Goal: Task Accomplishment & Management: Complete application form

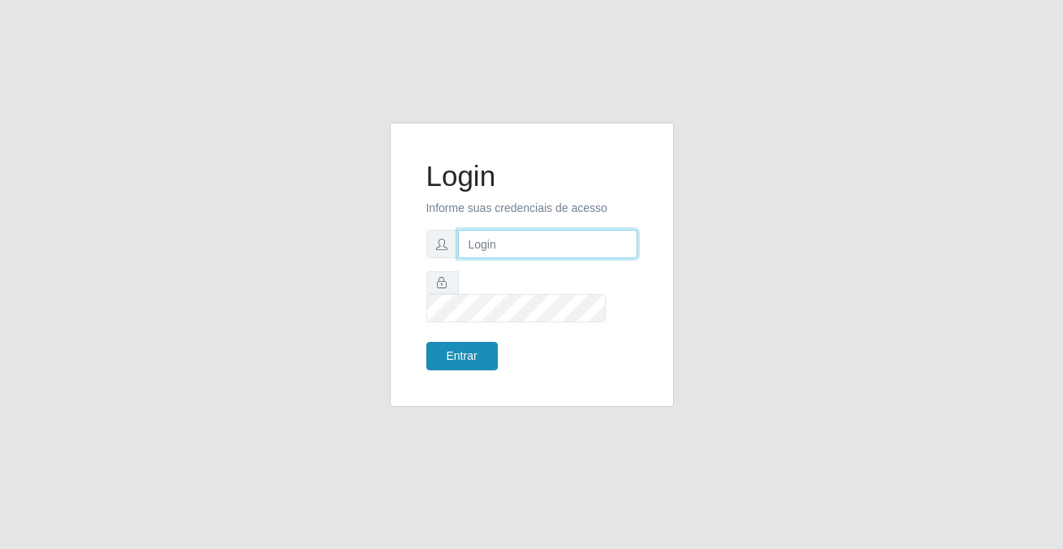
type input "[PERSON_NAME][EMAIL_ADDRESS][DOMAIN_NAME]"
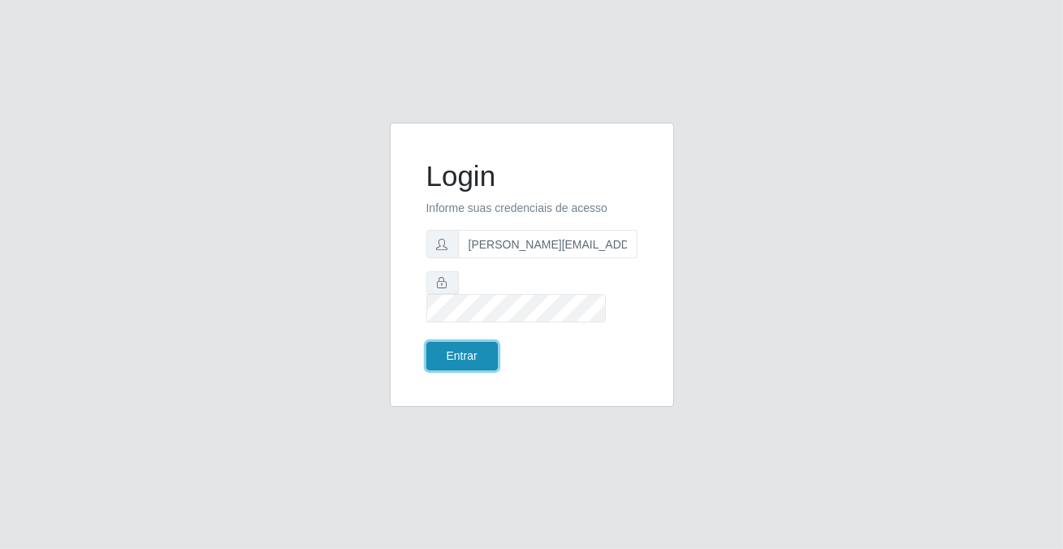
click at [457, 342] on button "Entrar" at bounding box center [461, 356] width 71 height 28
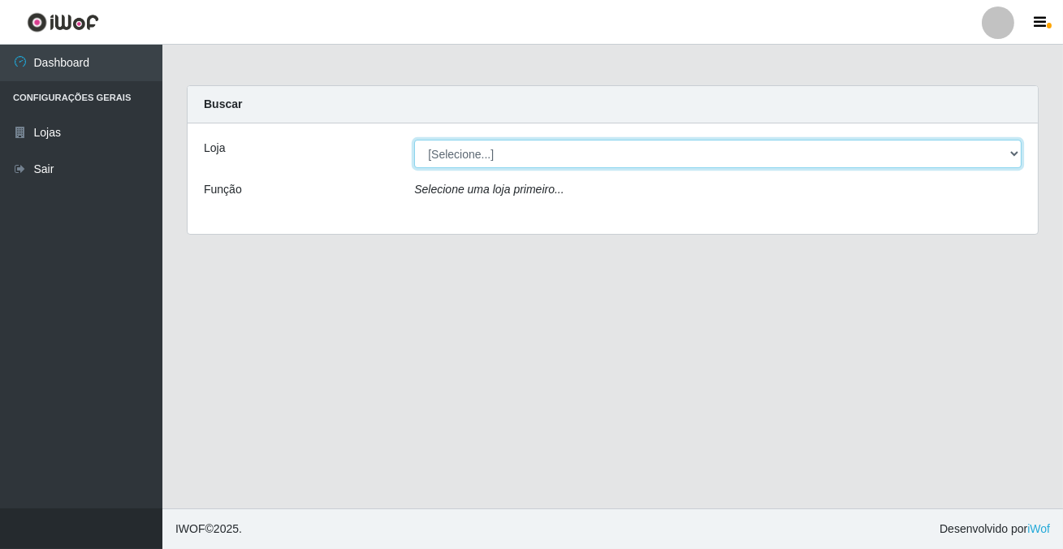
click at [438, 150] on select "[Selecione...] Rede Potiguar 2 - Macaíba" at bounding box center [718, 154] width 608 height 28
select select "101"
click at [414, 140] on select "[Selecione...] Rede Potiguar 2 - Macaíba" at bounding box center [718, 154] width 608 height 28
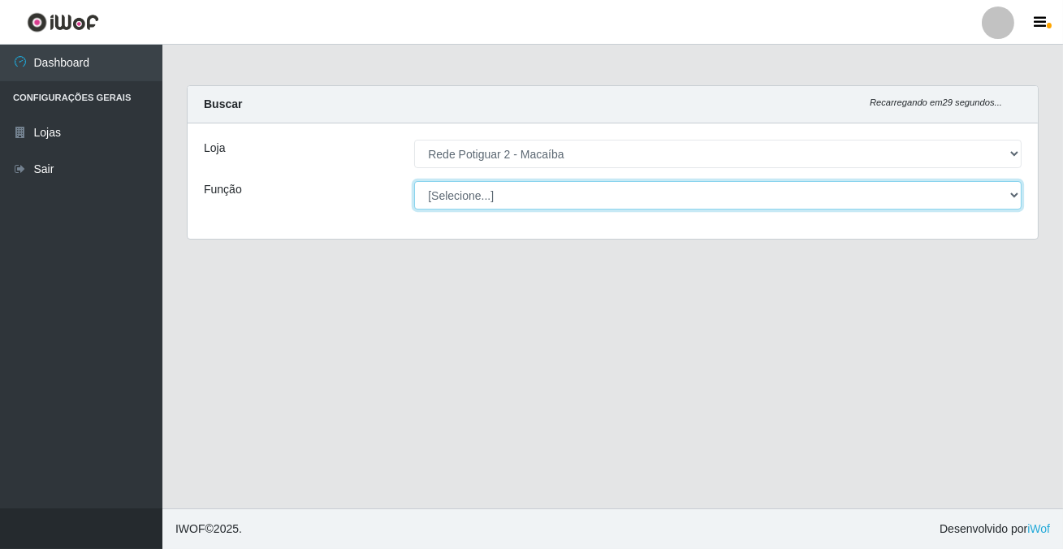
drag, startPoint x: 456, startPoint y: 195, endPoint x: 459, endPoint y: 206, distance: 11.8
click at [456, 195] on select "[Selecione...] ASG ASG + ASG ++ Auxiliar de Estoque Balconista Embalador Reposi…" at bounding box center [718, 195] width 608 height 28
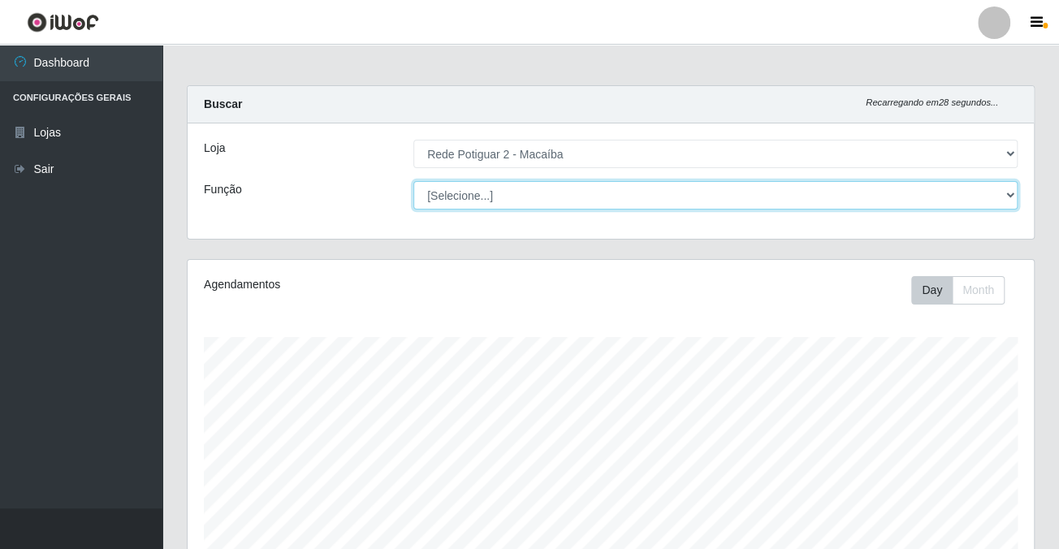
scroll to position [337, 846]
select select "1"
click at [413, 181] on select "[Selecione...] ASG ASG + ASG ++ Auxiliar de Estoque Balconista Embalador Reposi…" at bounding box center [715, 195] width 604 height 28
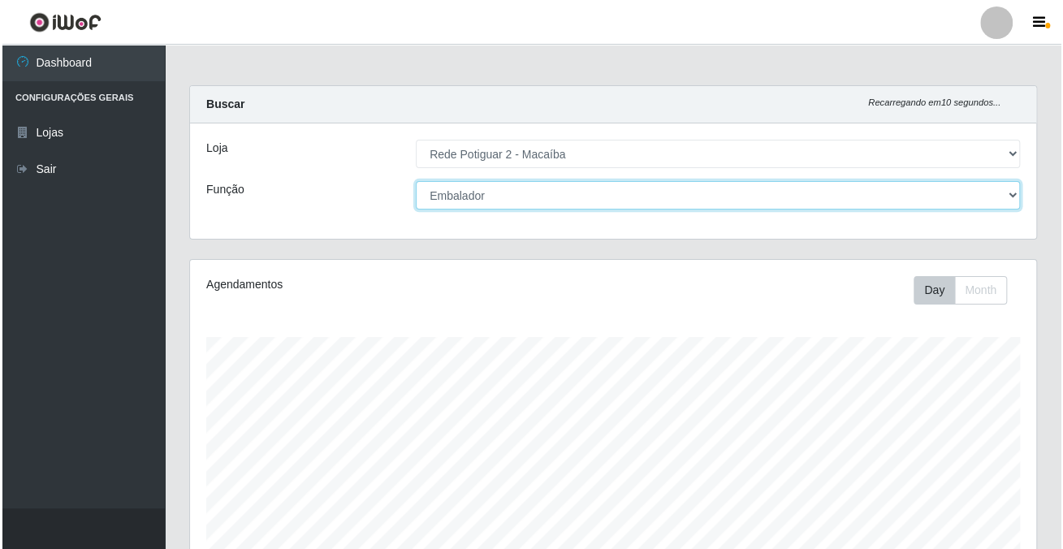
scroll to position [407, 0]
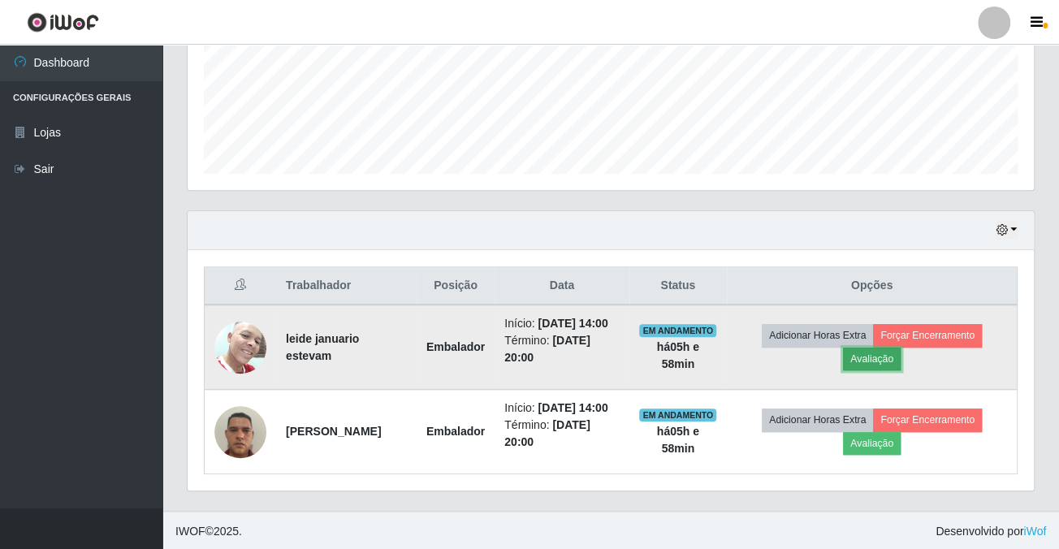
click at [864, 348] on button "Avaliação" at bounding box center [872, 359] width 58 height 23
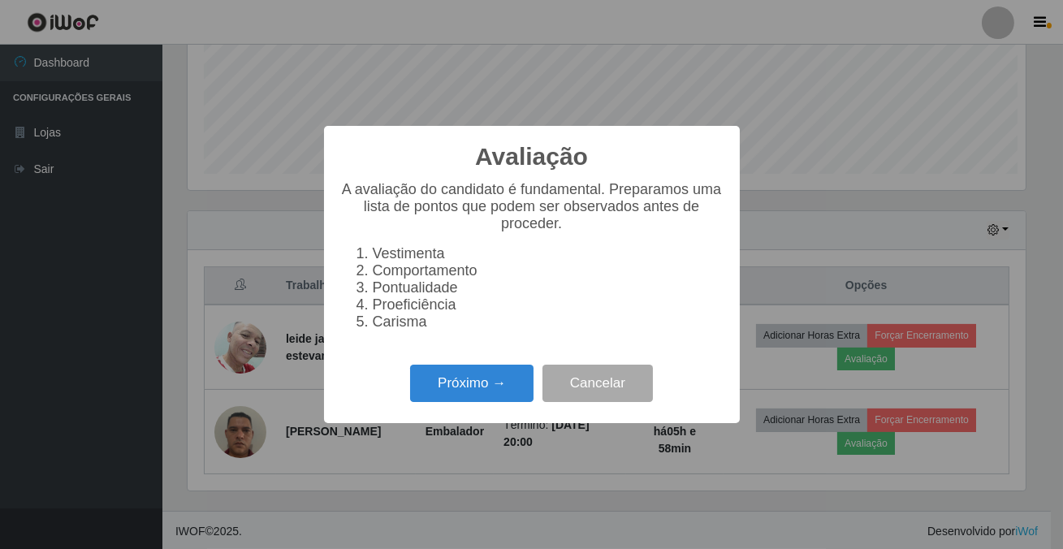
scroll to position [337, 837]
click at [438, 399] on button "Próximo →" at bounding box center [471, 384] width 123 height 38
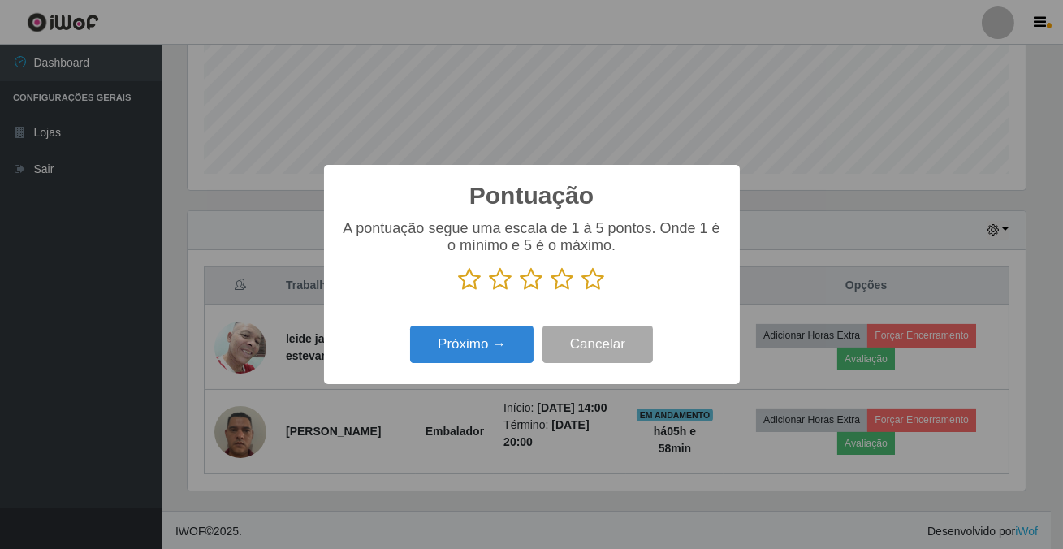
scroll to position [811980, 811478]
click at [586, 282] on icon at bounding box center [593, 279] width 23 height 24
click at [582, 292] on input "radio" at bounding box center [582, 292] width 0 height 0
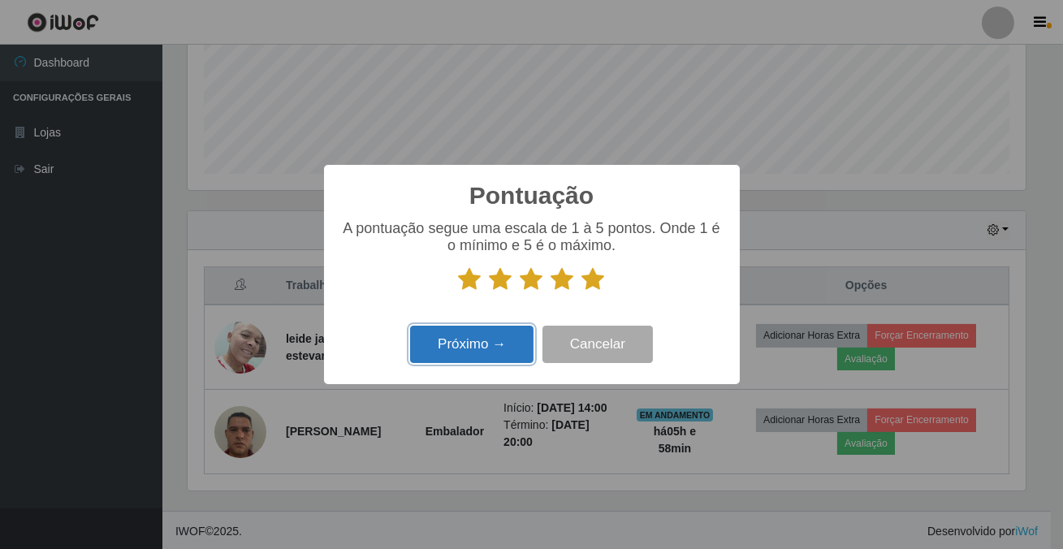
click at [470, 348] on button "Próximo →" at bounding box center [471, 345] width 123 height 38
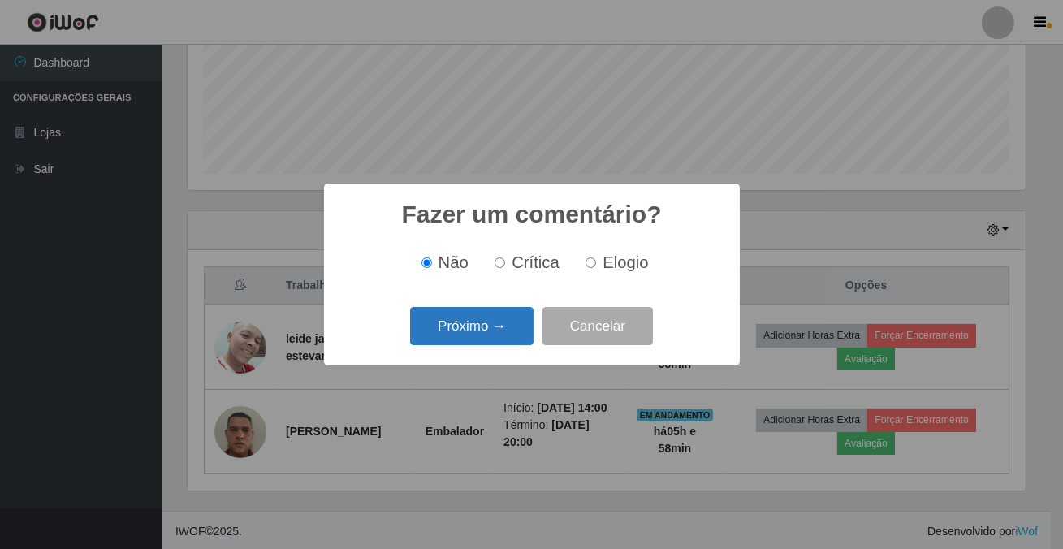
click at [494, 320] on button "Próximo →" at bounding box center [471, 326] width 123 height 38
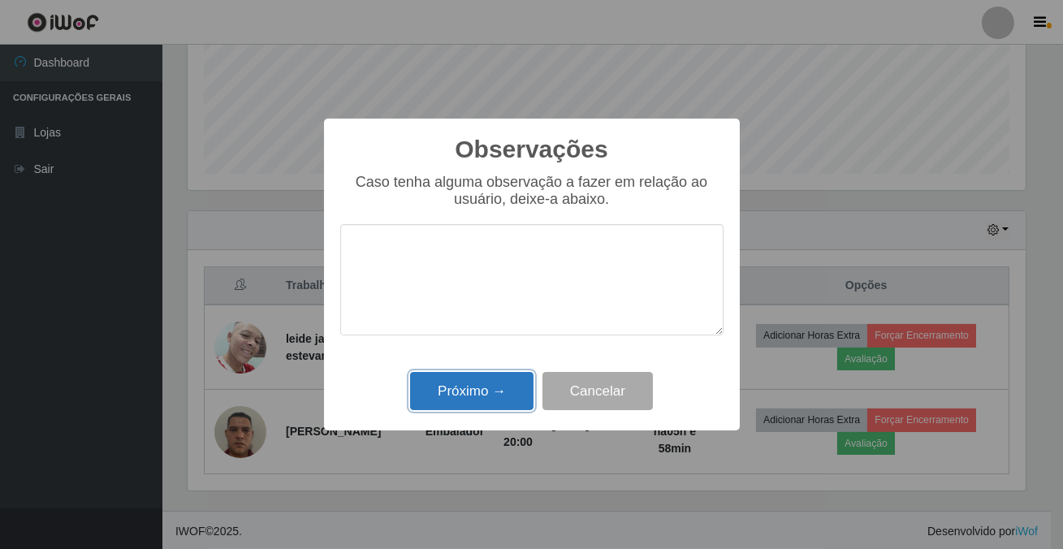
click at [496, 389] on button "Próximo →" at bounding box center [471, 391] width 123 height 38
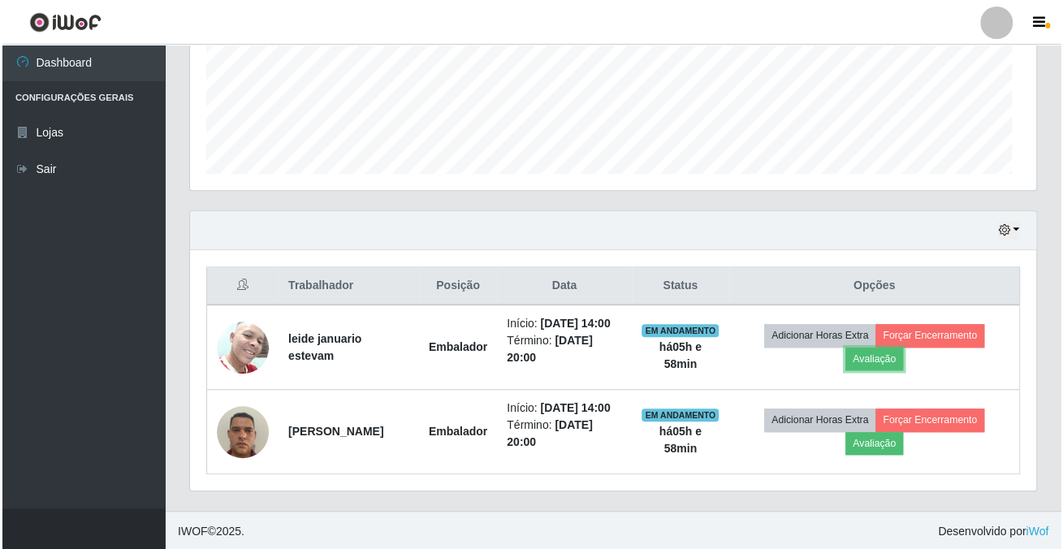
scroll to position [337, 846]
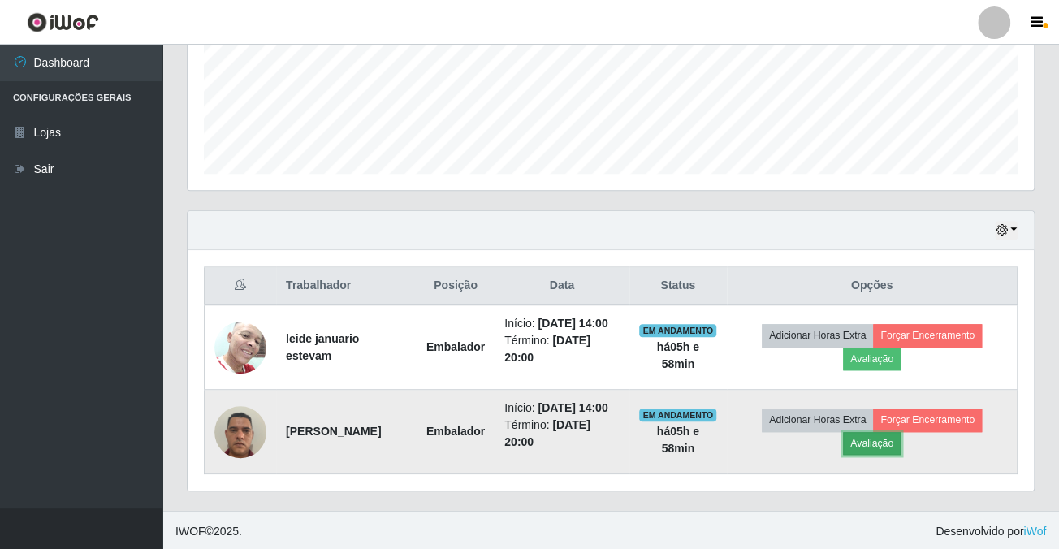
click at [885, 436] on button "Avaliação" at bounding box center [872, 443] width 58 height 23
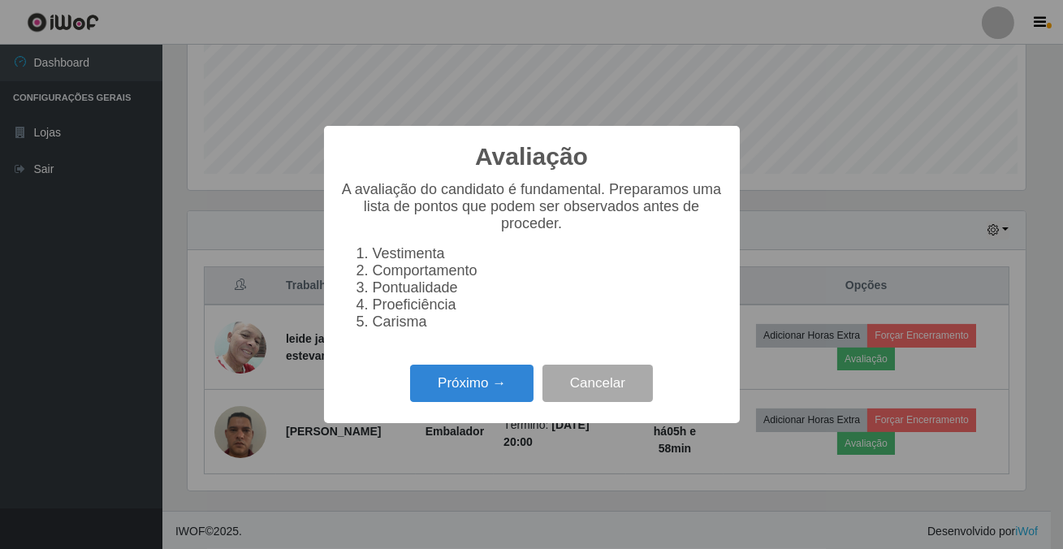
scroll to position [337, 837]
click at [502, 403] on button "Próximo →" at bounding box center [471, 384] width 123 height 38
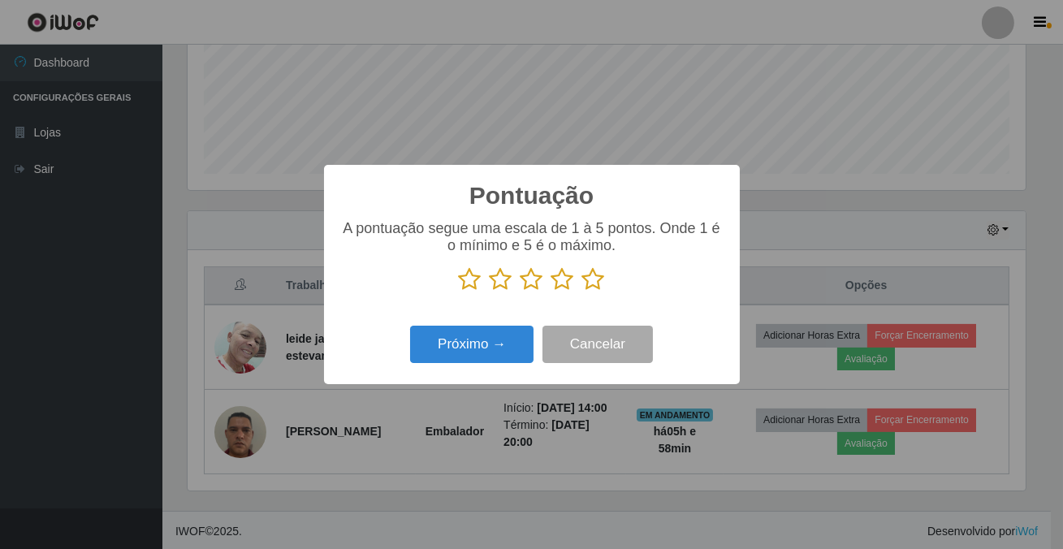
click at [591, 288] on icon at bounding box center [593, 279] width 23 height 24
click at [582, 292] on input "radio" at bounding box center [582, 292] width 0 height 0
click at [522, 322] on div "Pontuação × A pontuação segue uma escala de 1 à 5 pontos. Onde 1 é o mínimo e 5…" at bounding box center [532, 274] width 416 height 219
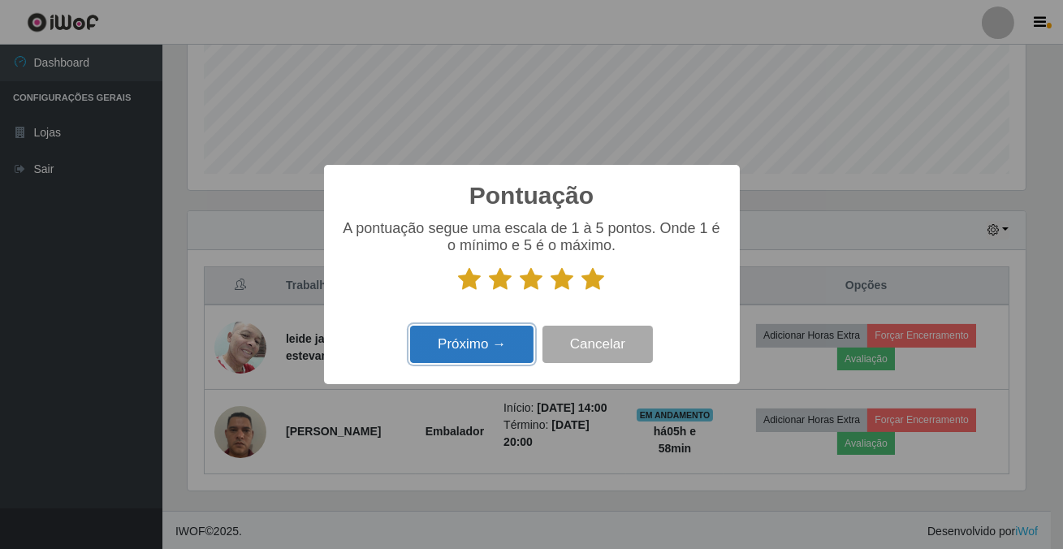
click at [510, 337] on button "Próximo →" at bounding box center [471, 345] width 123 height 38
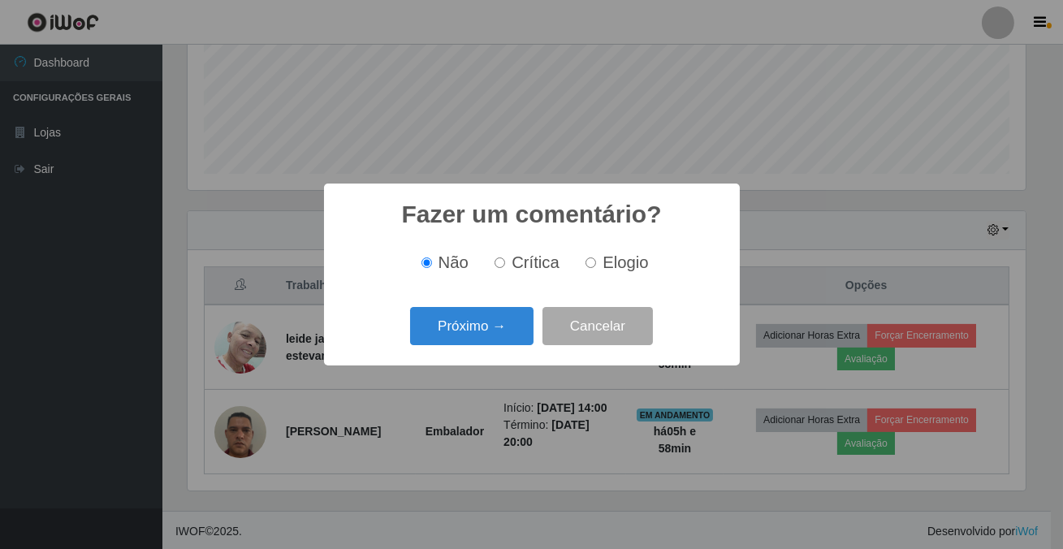
click at [510, 337] on button "Próximo →" at bounding box center [471, 326] width 123 height 38
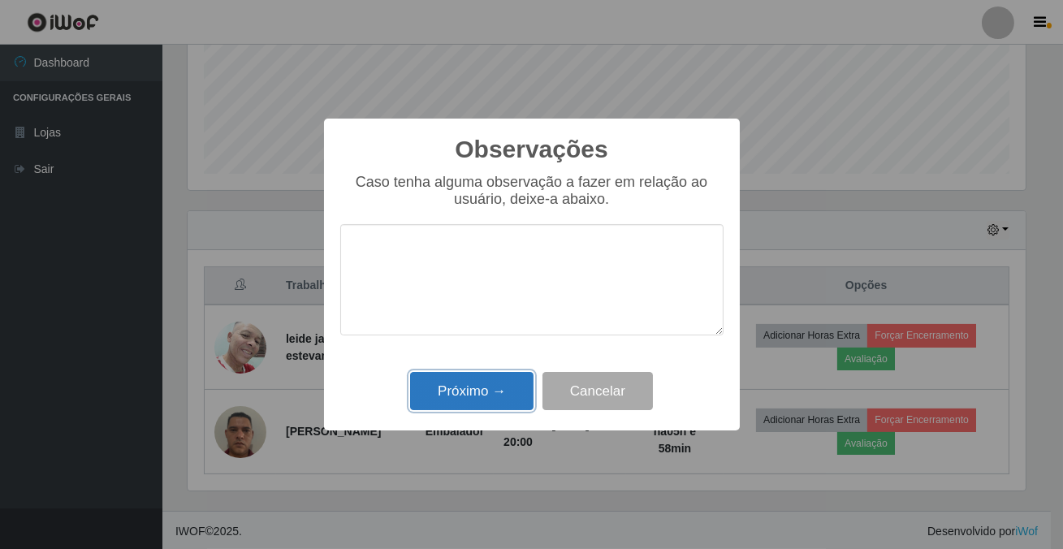
click at [504, 386] on button "Próximo →" at bounding box center [471, 391] width 123 height 38
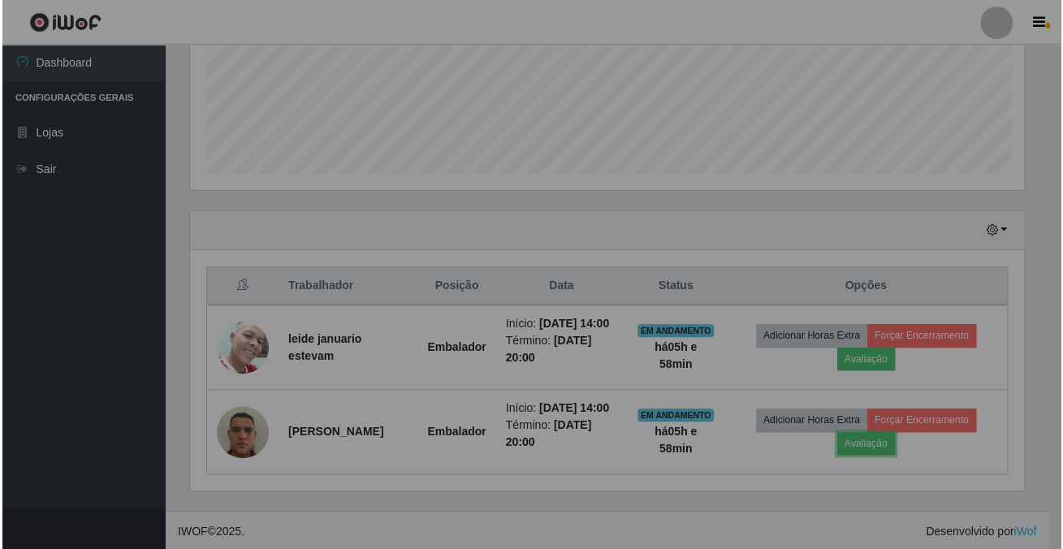
scroll to position [337, 846]
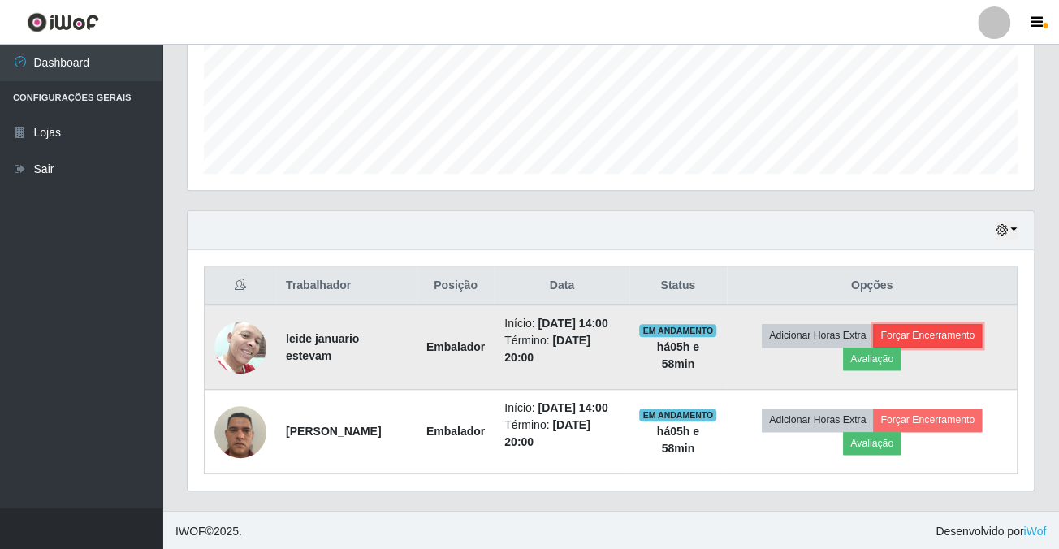
click at [905, 327] on button "Forçar Encerramento" at bounding box center [927, 335] width 109 height 23
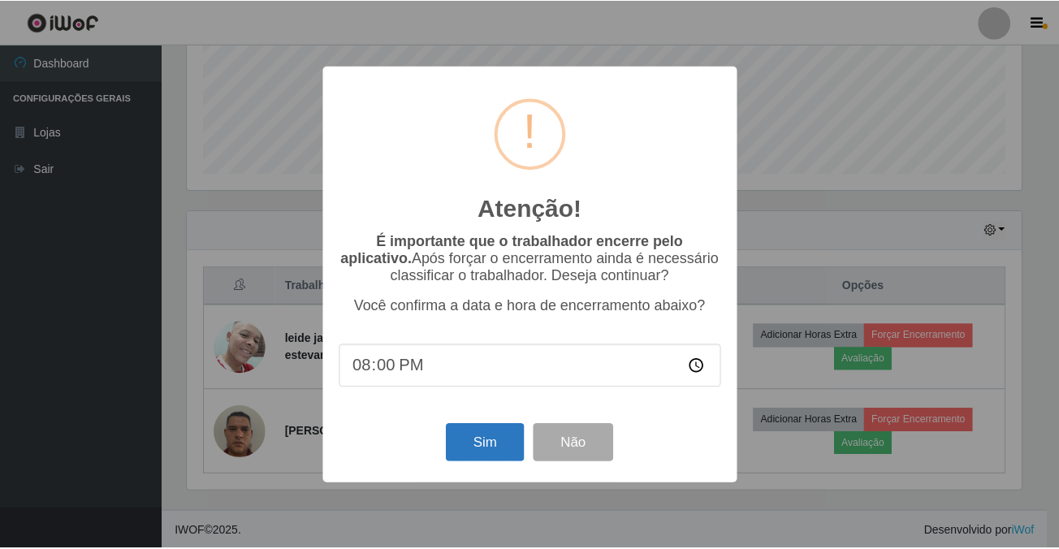
scroll to position [383, 0]
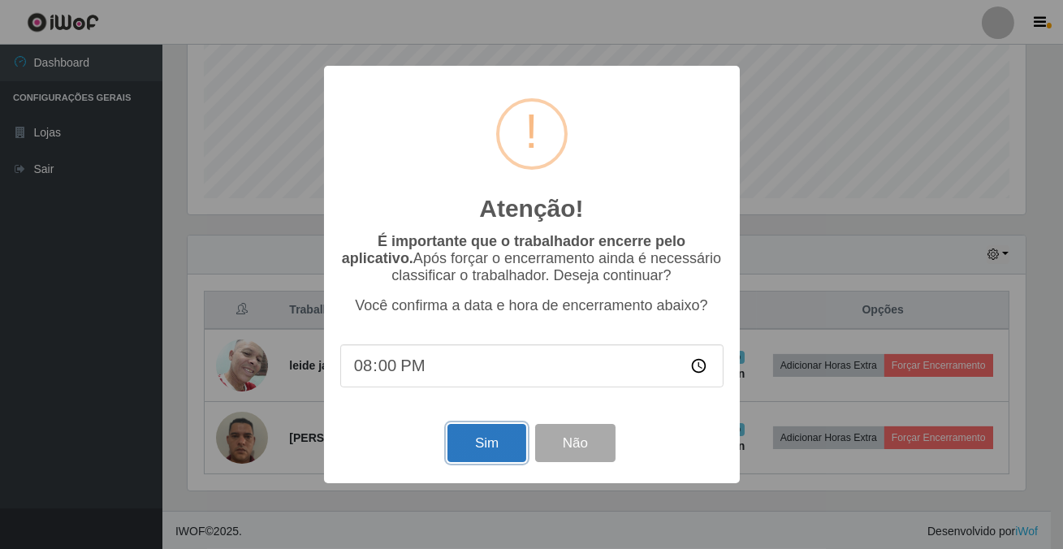
click at [491, 449] on button "Sim" at bounding box center [487, 443] width 79 height 38
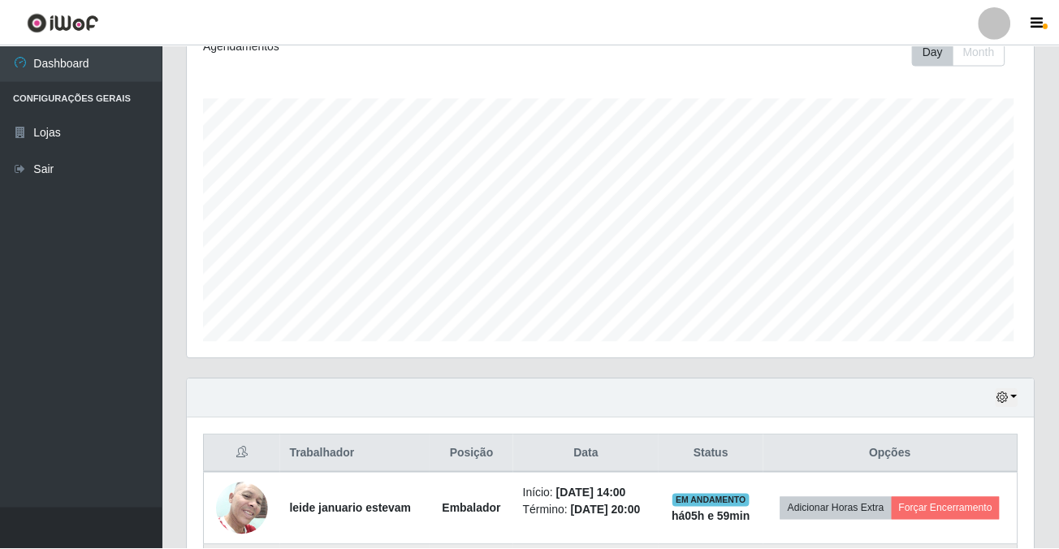
scroll to position [337, 837]
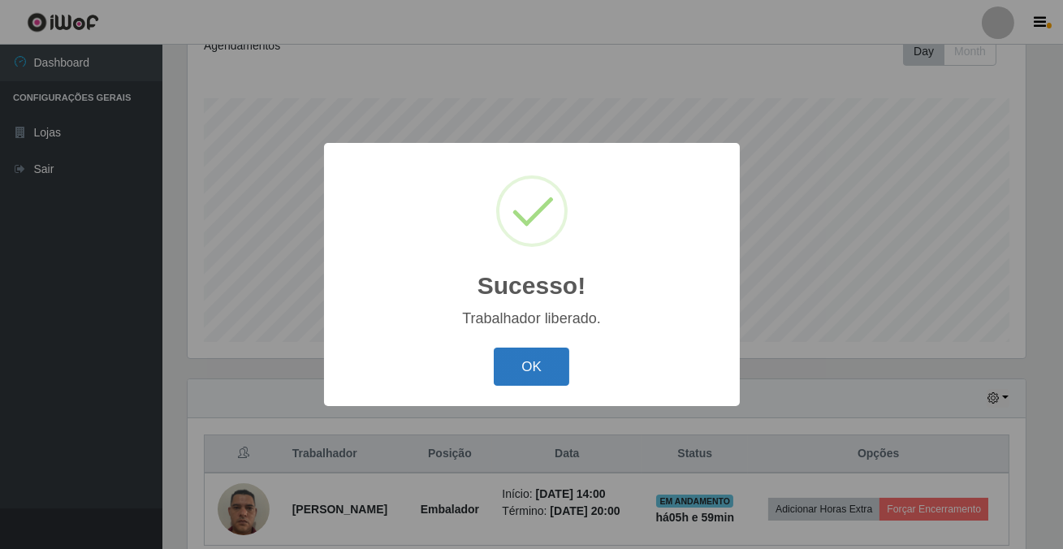
click at [543, 380] on button "OK" at bounding box center [532, 367] width 76 height 38
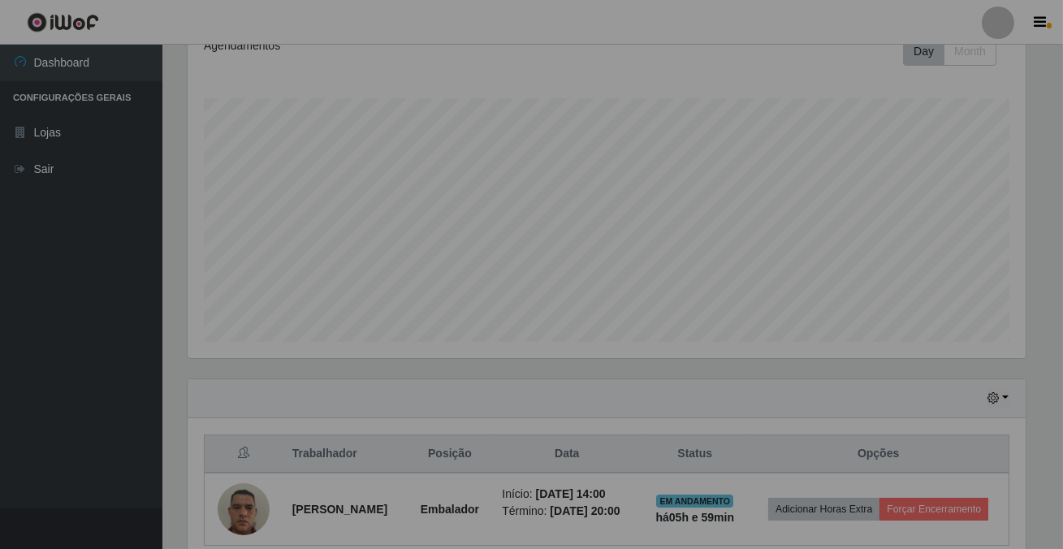
scroll to position [337, 846]
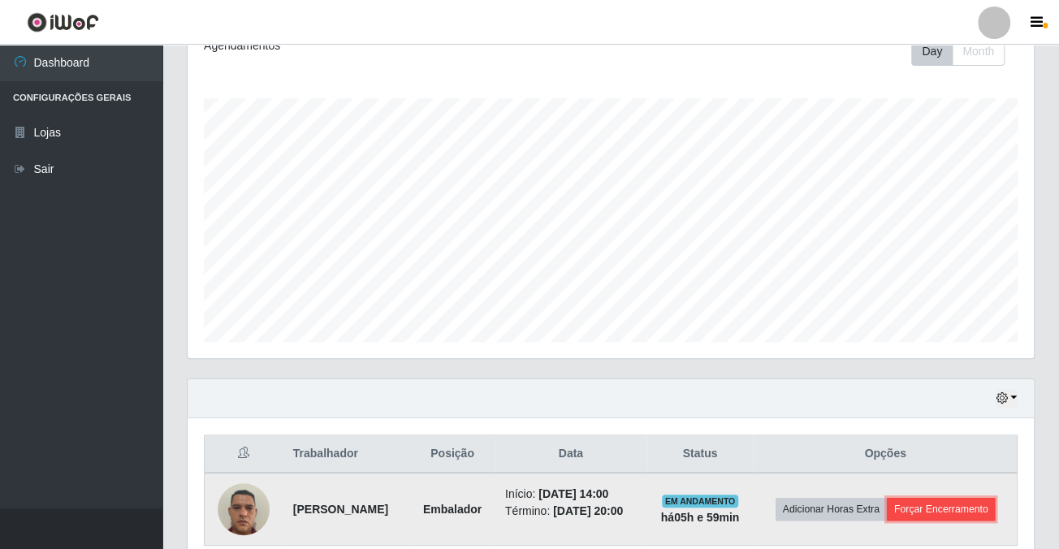
click at [910, 502] on button "Forçar Encerramento" at bounding box center [941, 509] width 109 height 23
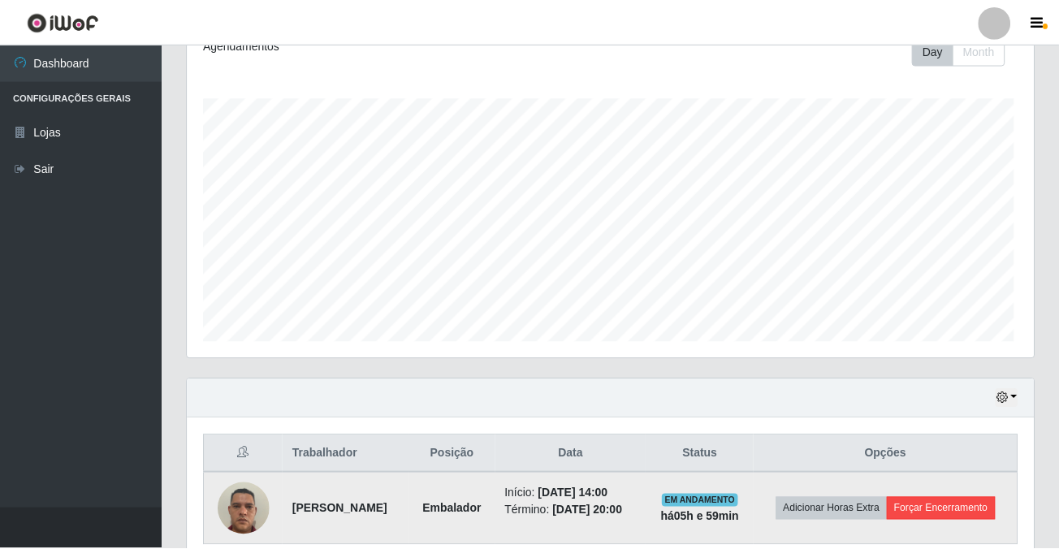
scroll to position [337, 837]
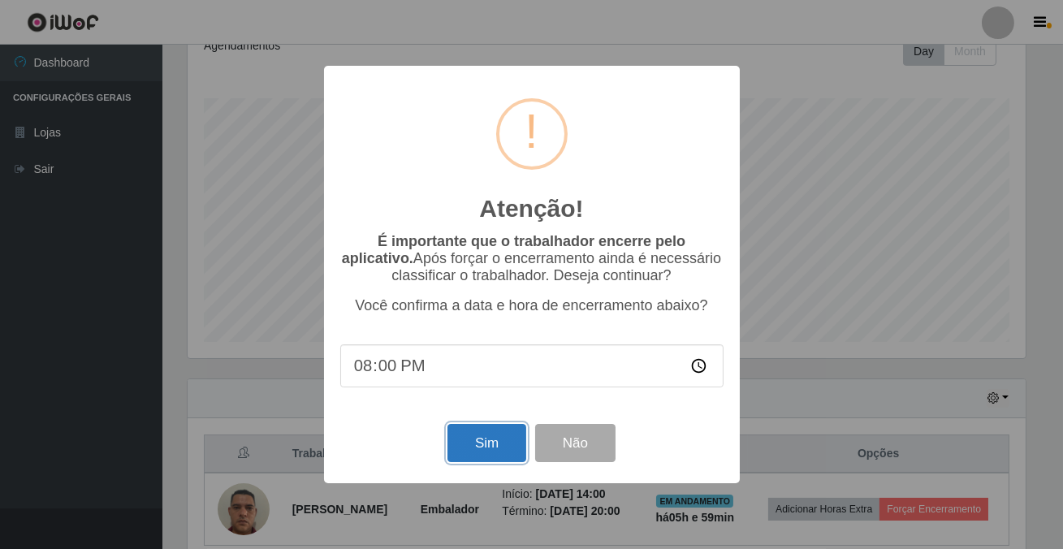
click at [495, 439] on button "Sim" at bounding box center [487, 443] width 79 height 38
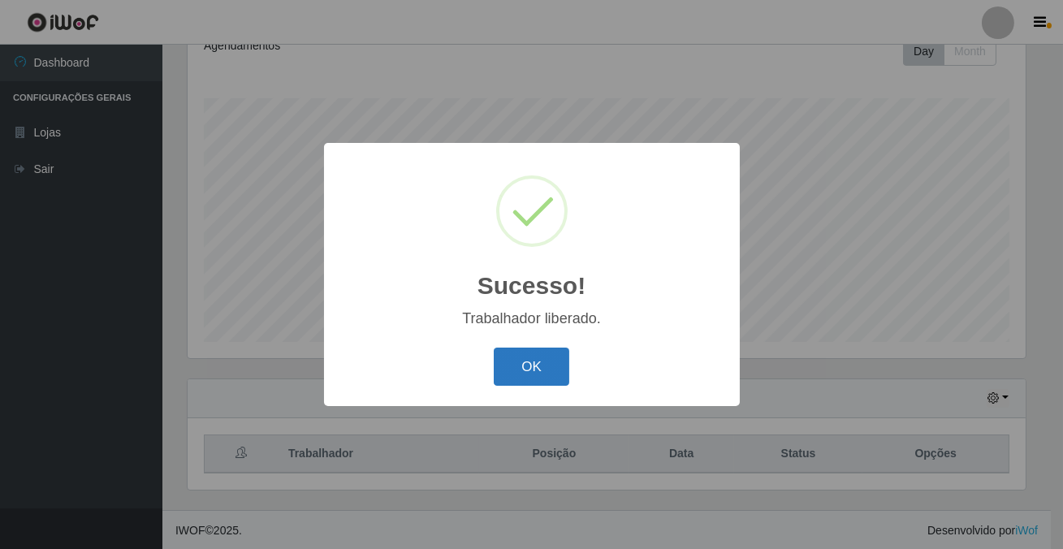
click at [527, 351] on button "OK" at bounding box center [532, 367] width 76 height 38
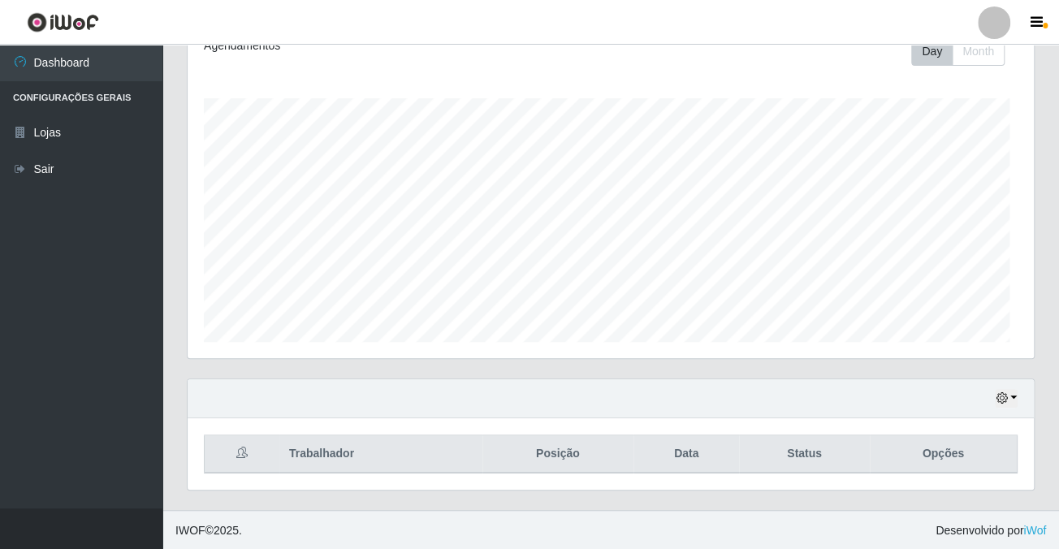
scroll to position [337, 846]
